Goal: Task Accomplishment & Management: Manage account settings

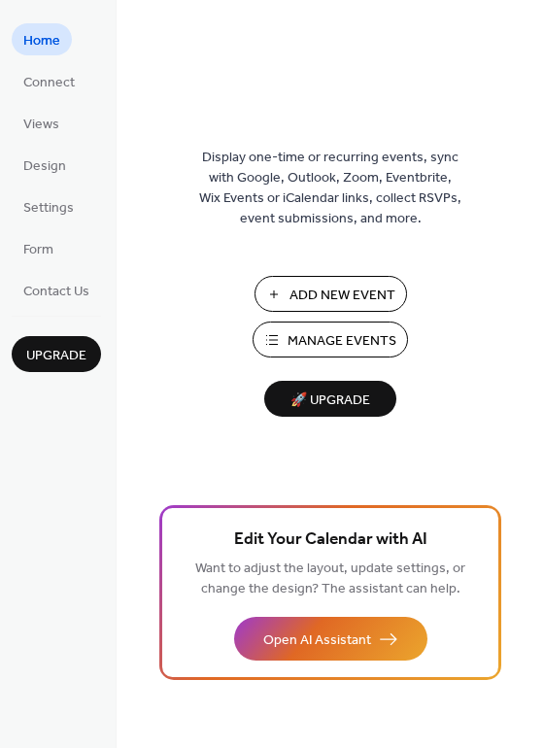
click at [305, 342] on span "Manage Events" at bounding box center [342, 341] width 109 height 20
click at [294, 339] on span "Manage Events" at bounding box center [342, 341] width 109 height 20
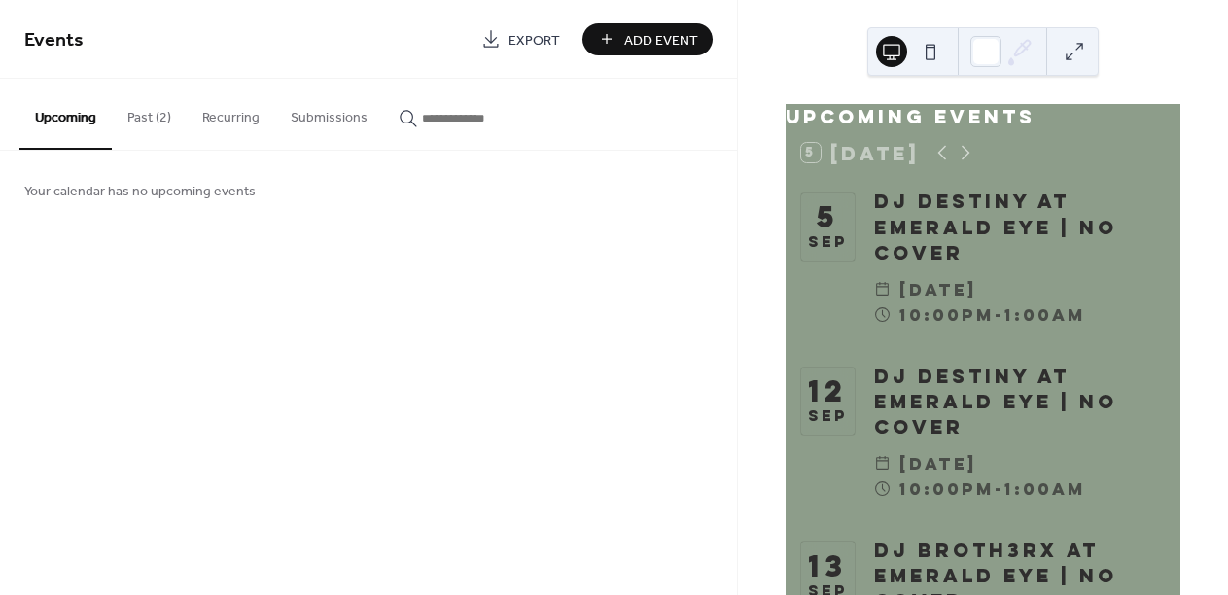
click at [147, 125] on button "Past (2)" at bounding box center [149, 113] width 75 height 69
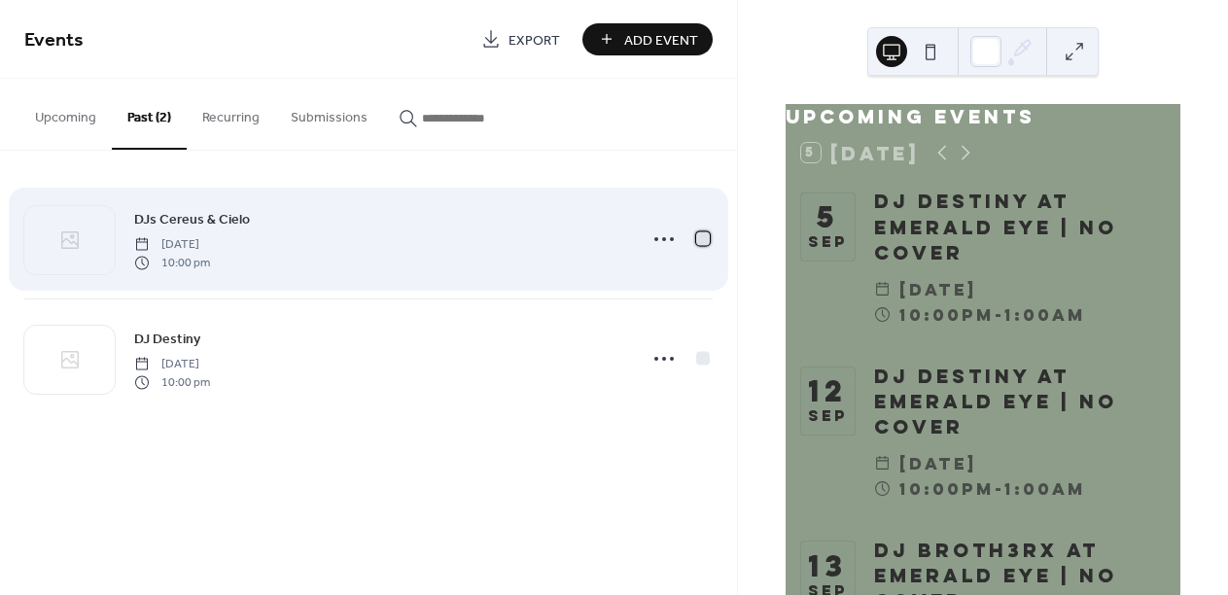
click at [702, 236] on div at bounding box center [703, 238] width 14 height 14
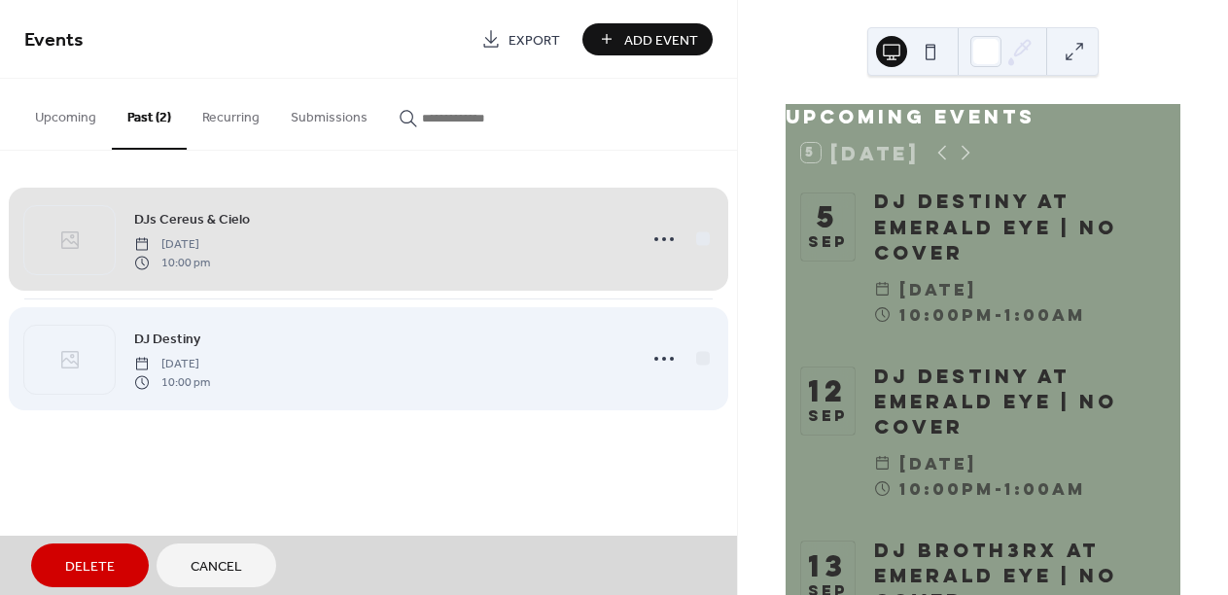
click at [702, 362] on span "DJ Destiny [DATE] 10:00 pm" at bounding box center [368, 358] width 688 height 119
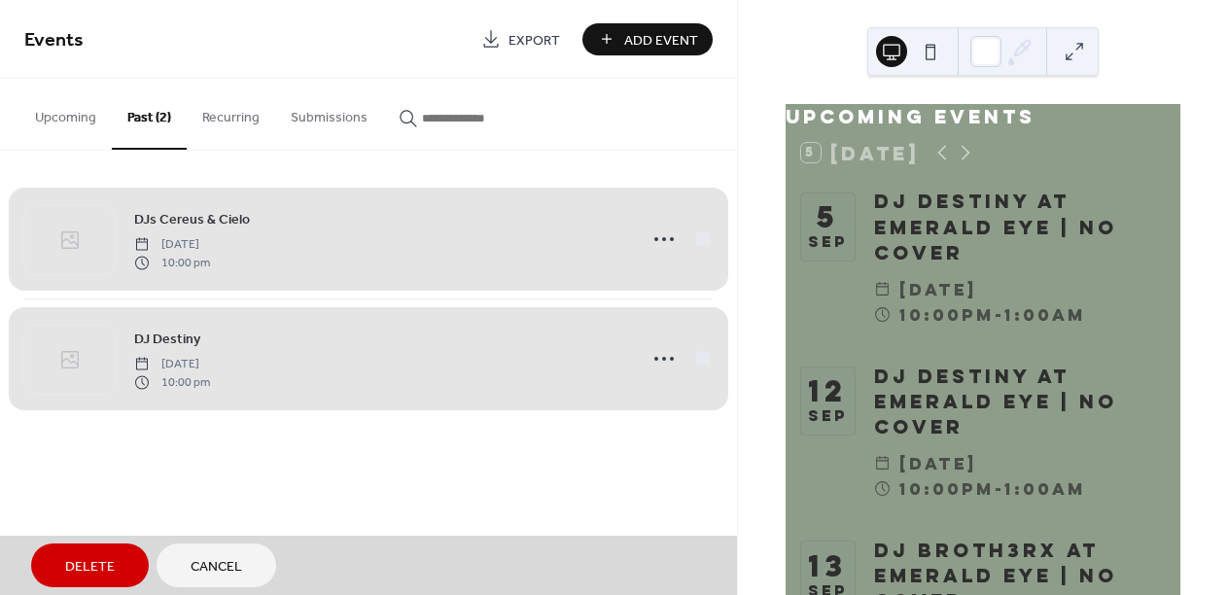
click at [103, 552] on button "Delete" at bounding box center [90, 565] width 118 height 44
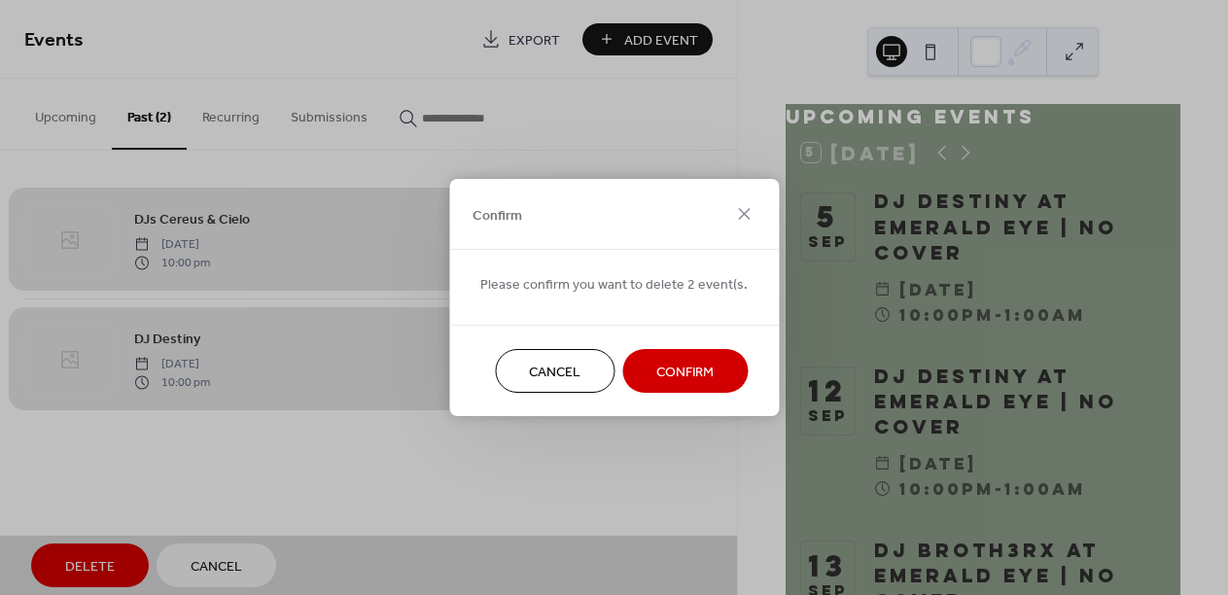
click at [689, 375] on span "Confirm" at bounding box center [684, 373] width 57 height 20
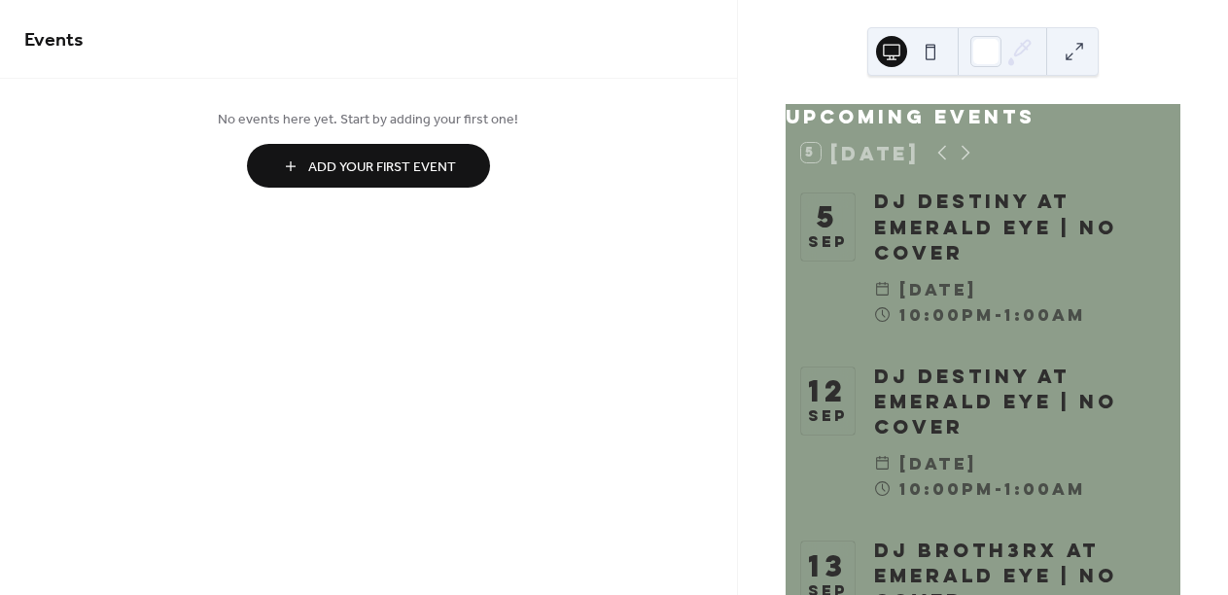
click at [615, 108] on div "No events here yet. Start by adding your first one! Add Your First Event" at bounding box center [368, 148] width 737 height 138
click at [374, 27] on span "Events" at bounding box center [368, 40] width 688 height 39
click at [604, 83] on div "No events here yet. Start by adding your first one! Add Your First Event" at bounding box center [368, 148] width 737 height 138
click at [288, 164] on button "Add Your First Event" at bounding box center [368, 166] width 243 height 44
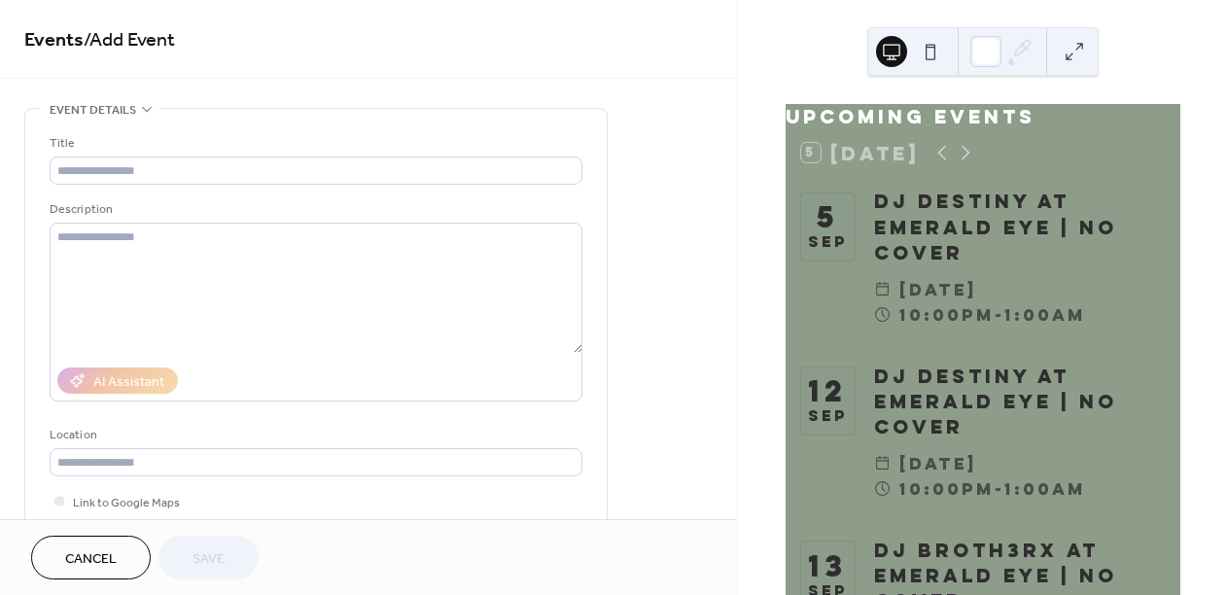
click at [265, 56] on span "Events / Add Event" at bounding box center [368, 40] width 688 height 39
click at [892, 204] on div "DJ Destiny at Emerald Eye | No Cover" at bounding box center [1019, 227] width 291 height 77
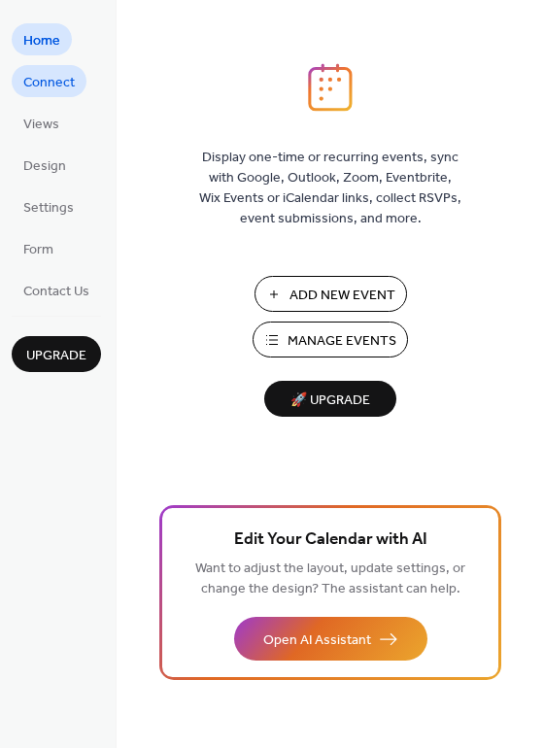
click at [48, 90] on span "Connect" at bounding box center [49, 83] width 52 height 20
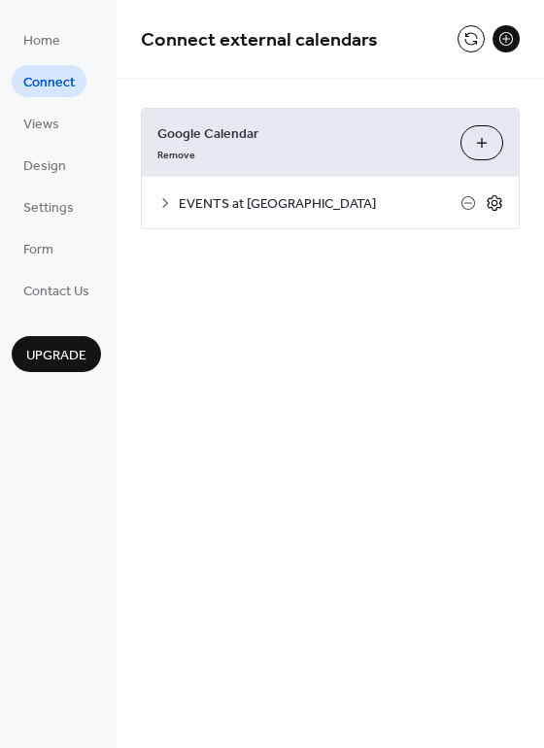
click at [494, 200] on icon at bounding box center [495, 202] width 7 height 7
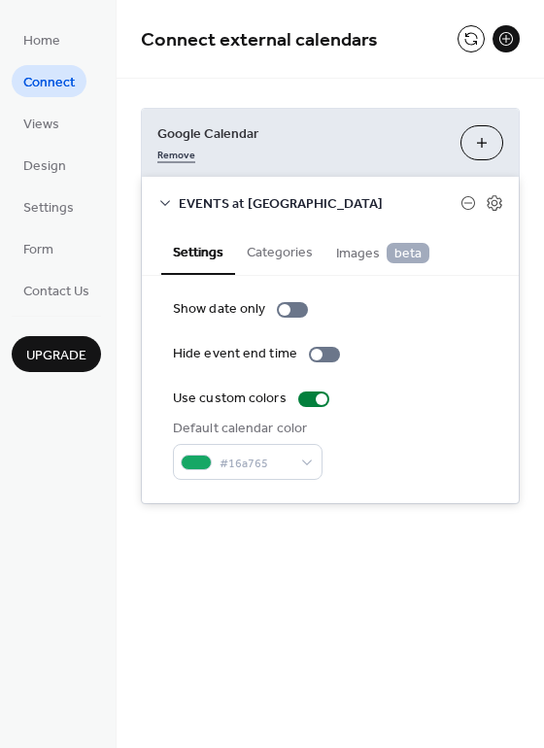
click at [180, 148] on link "Remove" at bounding box center [176, 153] width 38 height 20
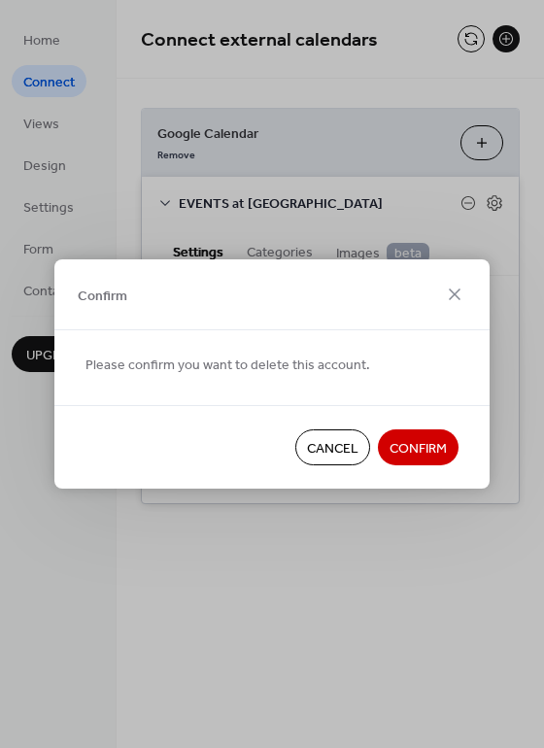
click at [110, 333] on div "Please confirm you want to delete this account." at bounding box center [271, 367] width 435 height 75
click at [409, 454] on span "Confirm" at bounding box center [418, 449] width 57 height 20
